Goal: Communication & Community: Answer question/provide support

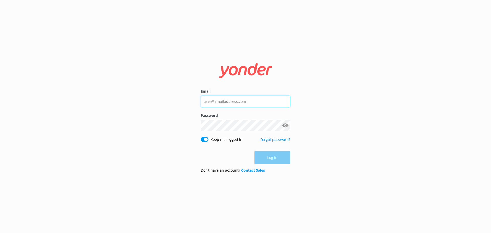
click at [232, 102] on input "Email" at bounding box center [245, 102] width 89 height 12
type input "[EMAIL_ADDRESS][DOMAIN_NAME]"
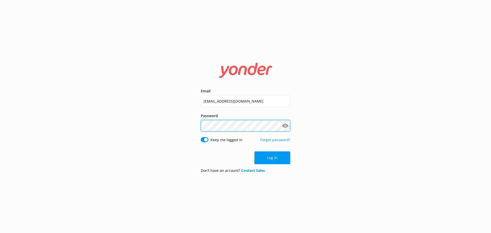
click button "Log in" at bounding box center [272, 157] width 36 height 13
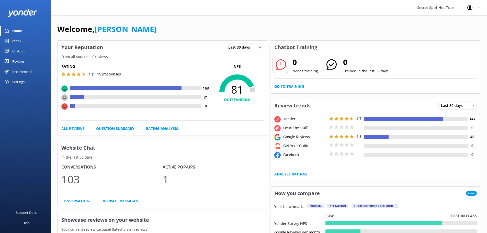
click at [18, 42] on div "Inbox" at bounding box center [16, 41] width 9 height 10
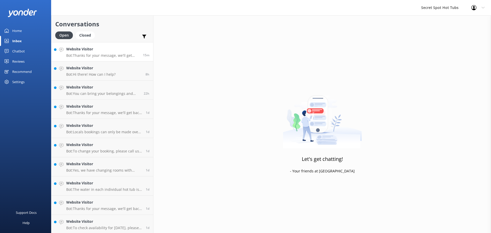
click at [126, 53] on div "Website Visitor Bot: Thanks for your message, we'll get back to you as soon as …" at bounding box center [102, 51] width 73 height 11
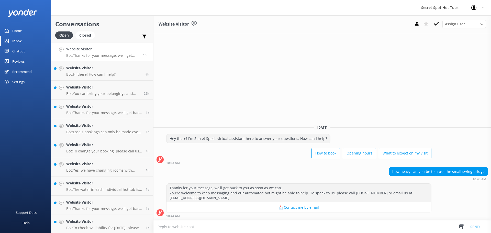
click at [215, 230] on textarea at bounding box center [321, 226] width 337 height 13
type textarea "T"
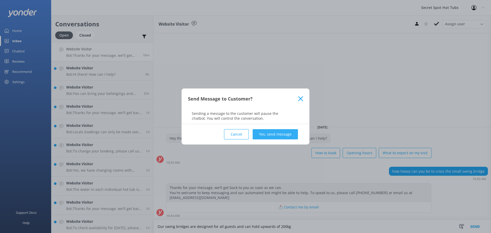
type textarea "Our swing bridges are designed for all guests and can hold upwards of 200kg"
click at [267, 132] on button "Yes, send message" at bounding box center [275, 134] width 45 height 10
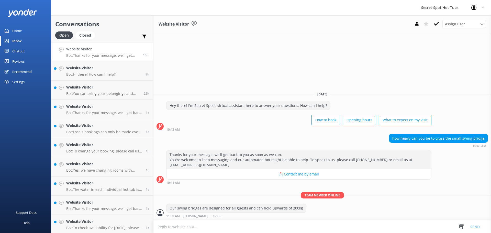
click at [212, 224] on textarea at bounding box center [321, 226] width 337 height 13
type textarea "P"
type textarea "H"
type textarea "They're built into our boardwalks and you can see them in the video on our home…"
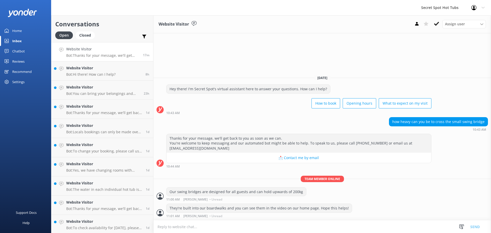
click at [247, 171] on div "[DATE] Hey there! I'm Secret Spot's virtual assistant here to answer your quest…" at bounding box center [321, 145] width 337 height 149
